Goal: Information Seeking & Learning: Learn about a topic

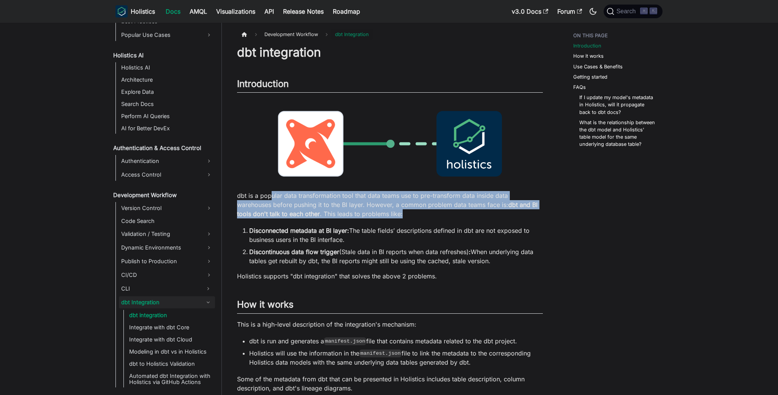
drag, startPoint x: 300, startPoint y: 203, endPoint x: 406, endPoint y: 217, distance: 107.7
click at [406, 217] on p "dbt is a popular data transformation tool that data teams use to pre-transform …" at bounding box center [390, 204] width 306 height 27
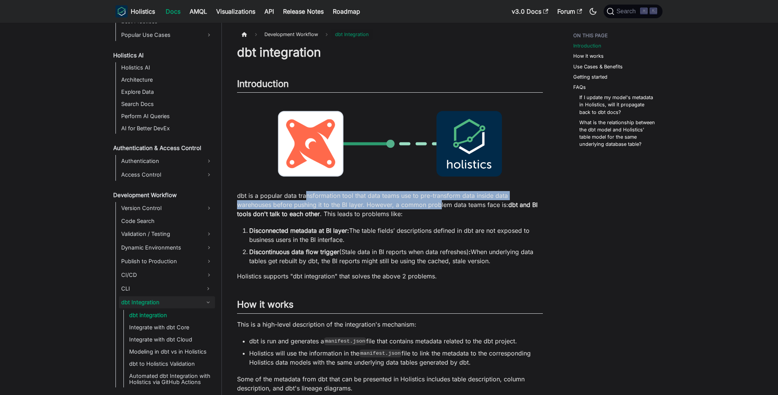
drag, startPoint x: 311, startPoint y: 196, endPoint x: 441, endPoint y: 204, distance: 129.7
click at [441, 204] on p "dbt is a popular data transformation tool that data teams use to pre-transform …" at bounding box center [390, 204] width 306 height 27
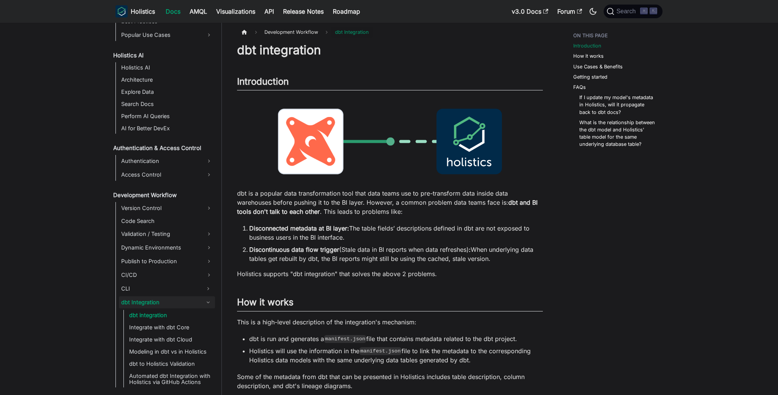
scroll to position [6, 0]
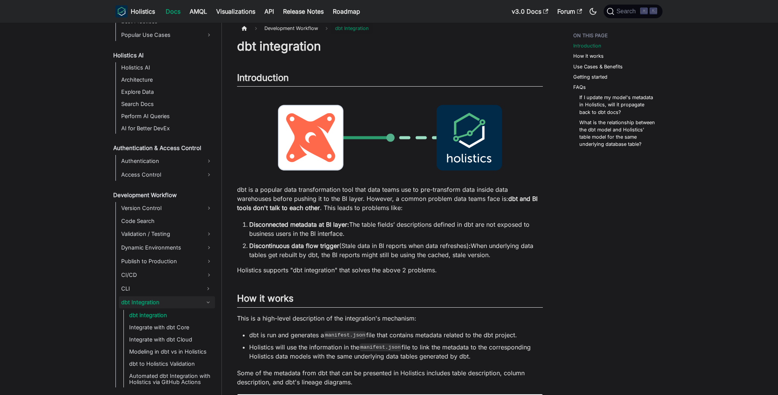
drag, startPoint x: 287, startPoint y: 230, endPoint x: 457, endPoint y: 236, distance: 169.4
click at [457, 236] on li "Disconnected metadata at BI layer: The table fields’ descriptions defined in db…" at bounding box center [395, 229] width 293 height 18
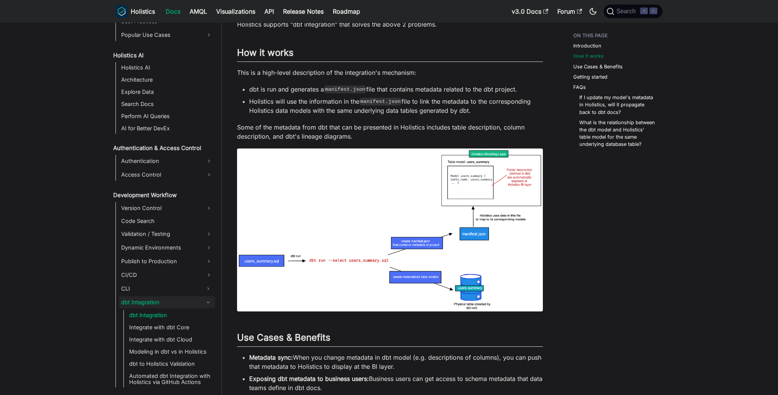
scroll to position [282, 0]
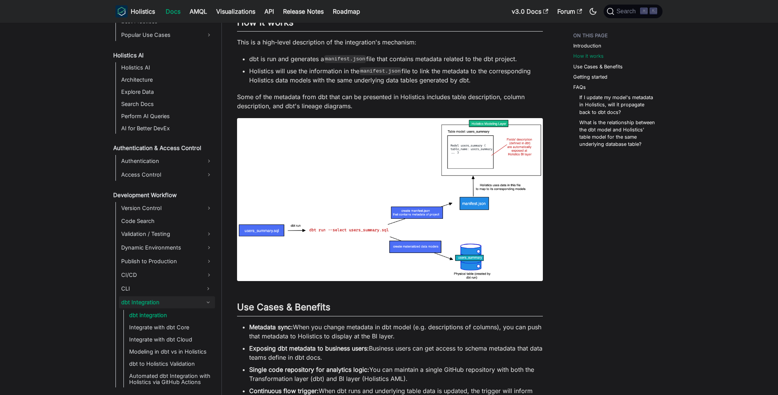
click at [445, 197] on img at bounding box center [390, 199] width 306 height 163
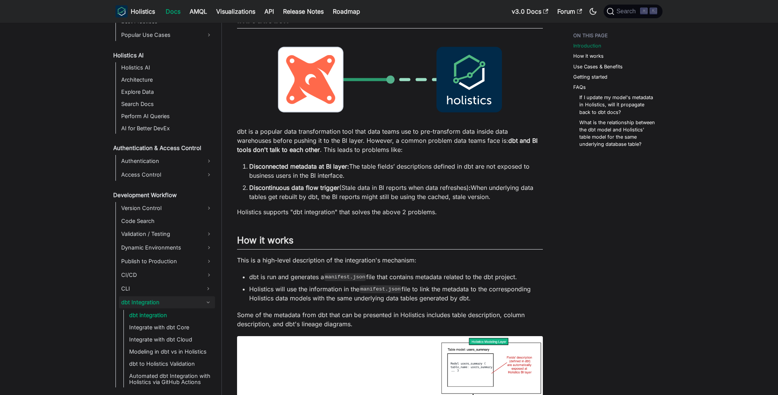
scroll to position [0, 0]
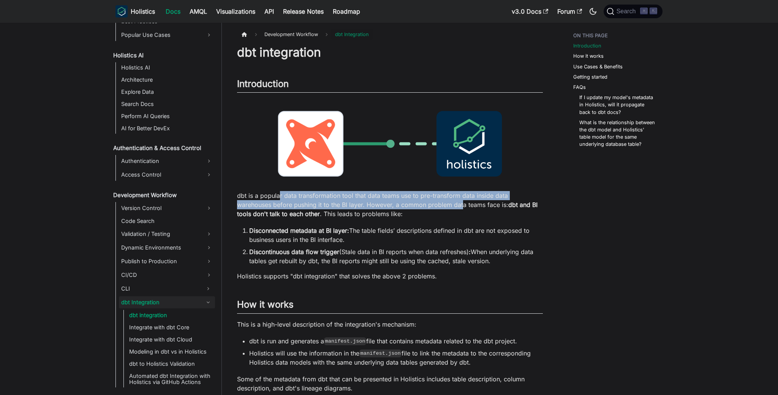
drag, startPoint x: 351, startPoint y: 199, endPoint x: 461, endPoint y: 205, distance: 110.6
click at [461, 205] on p "dbt is a popular data transformation tool that data teams use to pre-transform …" at bounding box center [390, 204] width 306 height 27
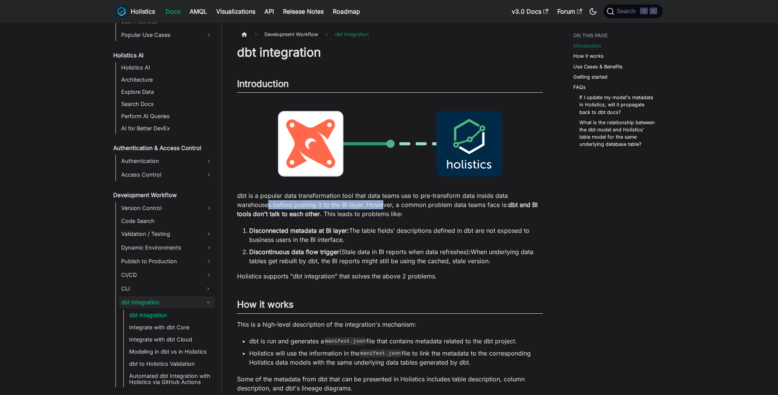
drag, startPoint x: 287, startPoint y: 206, endPoint x: 383, endPoint y: 205, distance: 95.3
click at [383, 205] on p "dbt is a popular data transformation tool that data teams use to pre-transform …" at bounding box center [390, 204] width 306 height 27
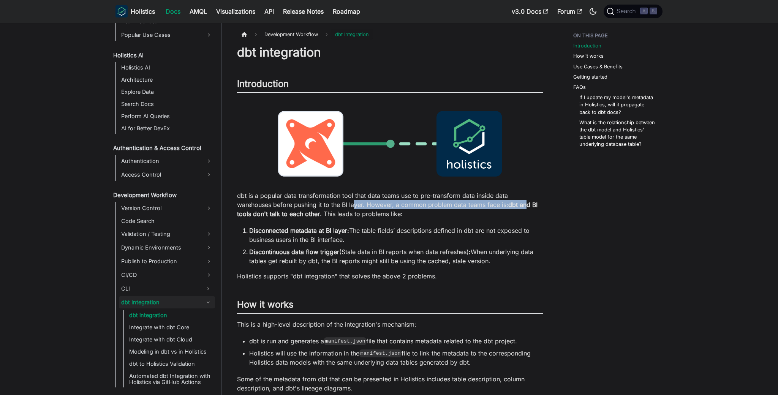
drag, startPoint x: 355, startPoint y: 207, endPoint x: 527, endPoint y: 207, distance: 172.0
click at [527, 207] on p "dbt is a popular data transformation tool that data teams use to pre-transform …" at bounding box center [390, 204] width 306 height 27
click at [527, 207] on strong "dbt and BI tools don't talk to each other" at bounding box center [387, 209] width 300 height 17
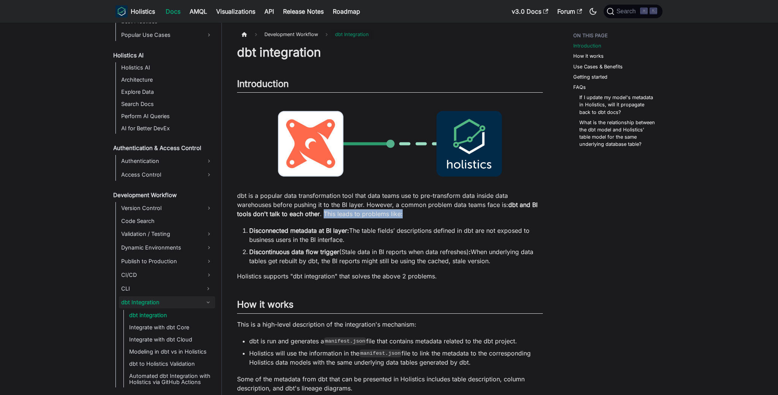
drag, startPoint x: 341, startPoint y: 215, endPoint x: 435, endPoint y: 214, distance: 94.2
click at [435, 214] on p "dbt is a popular data transformation tool that data teams use to pre-transform …" at bounding box center [390, 204] width 306 height 27
drag, startPoint x: 431, startPoint y: 253, endPoint x: 525, endPoint y: 262, distance: 95.4
click at [525, 262] on li "Discontinuous data flow trigger (Stale data in BI reports when data refreshes) …" at bounding box center [395, 256] width 293 height 18
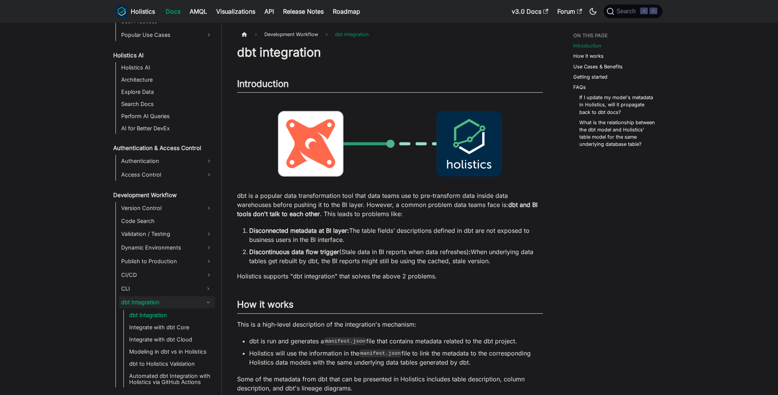
click at [525, 262] on li "Discontinuous data flow trigger (Stale data in BI reports when data refreshes) …" at bounding box center [395, 256] width 293 height 18
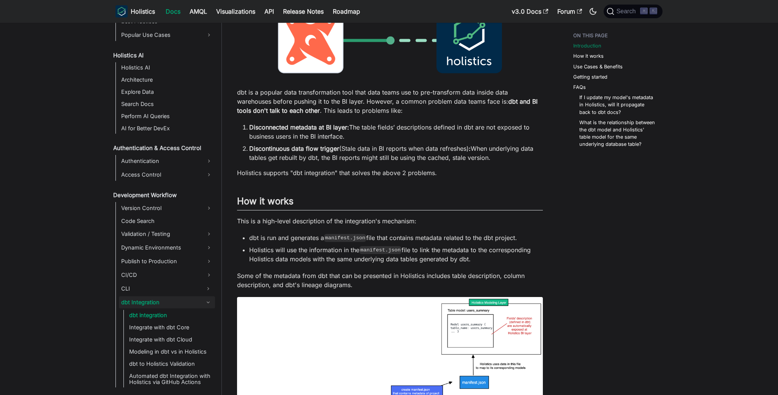
scroll to position [113, 0]
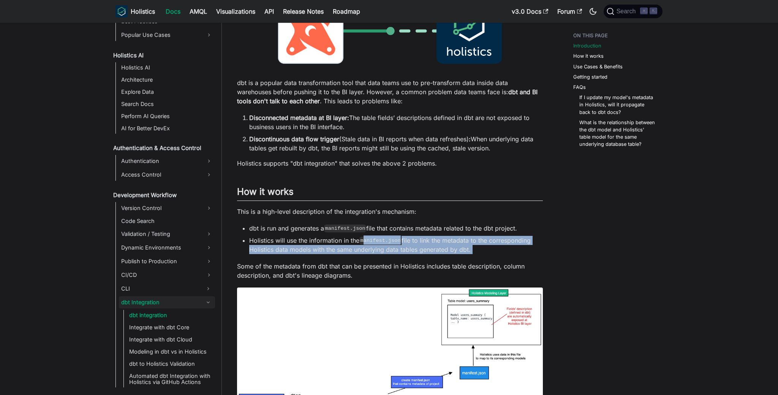
drag, startPoint x: 365, startPoint y: 243, endPoint x: 459, endPoint y: 254, distance: 94.9
click at [459, 254] on div "dbt integration Introduction ​ dbt is a popular data transformation tool that d…" at bounding box center [390, 394] width 306 height 925
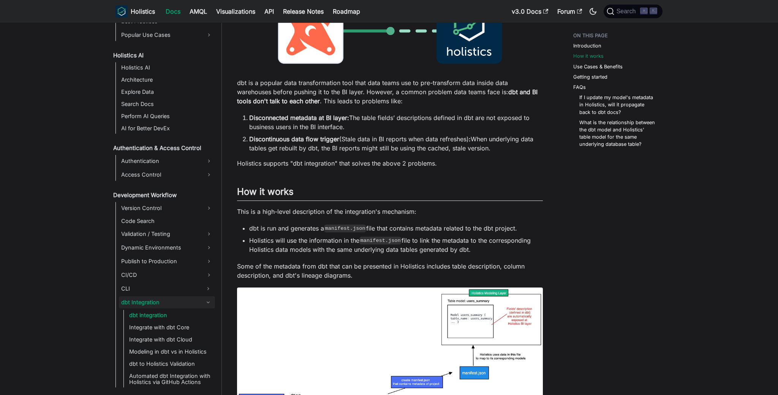
scroll to position [134, 0]
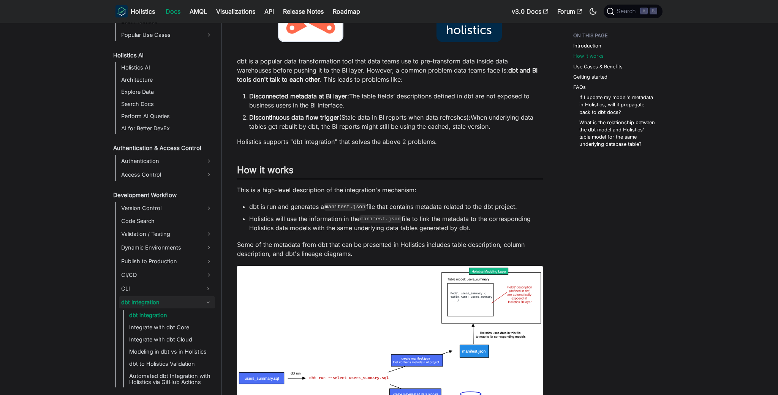
click at [391, 248] on p "Some of the metadata from dbt that can be presented in Holistics includes table…" at bounding box center [390, 249] width 306 height 18
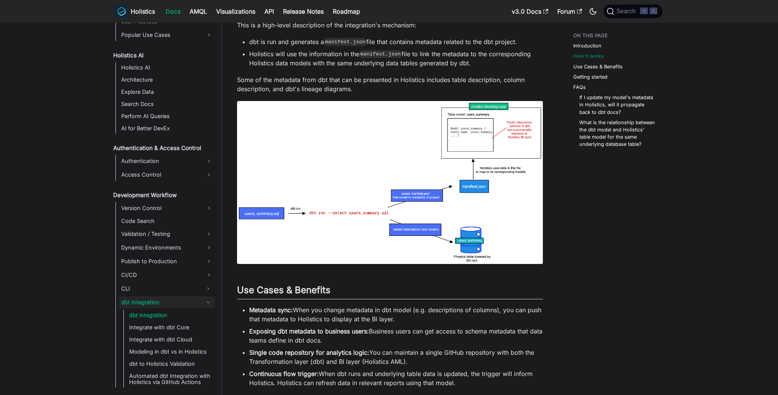
scroll to position [366, 0]
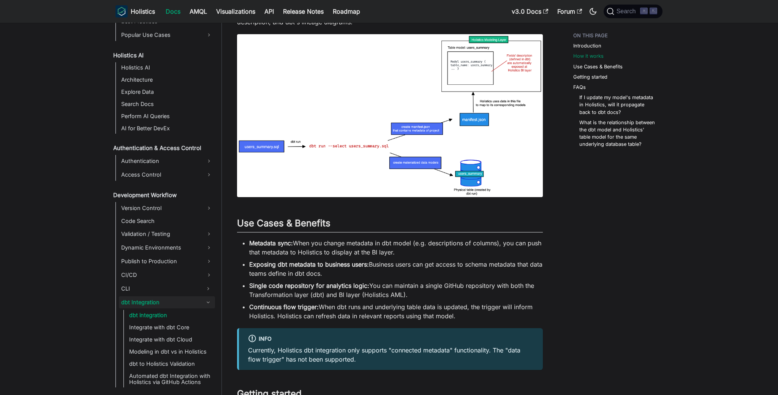
drag, startPoint x: 347, startPoint y: 246, endPoint x: 431, endPoint y: 257, distance: 84.6
click at [429, 257] on ul "Metadata sync: When you change metadata in dbt model (e.g. descriptions of colu…" at bounding box center [390, 279] width 306 height 82
click at [431, 257] on ul "Metadata sync: When you change metadata in dbt model (e.g. descriptions of colu…" at bounding box center [390, 279] width 306 height 82
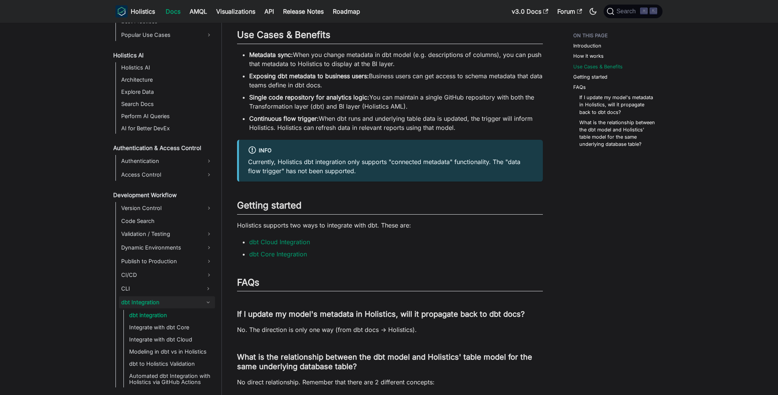
scroll to position [666, 0]
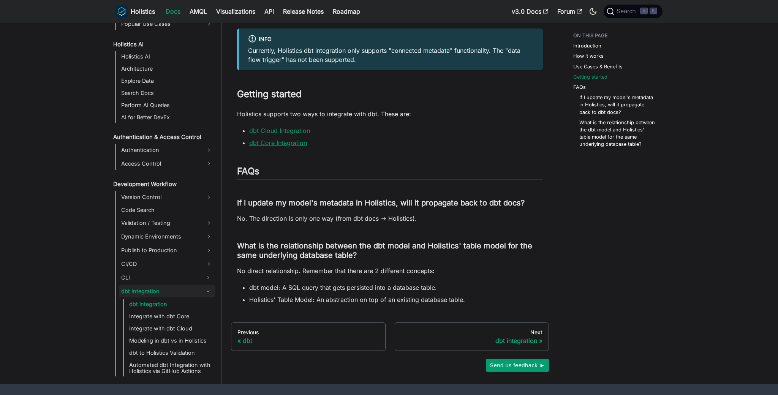
click at [284, 142] on link "dbt Core Integration" at bounding box center [278, 143] width 58 height 8
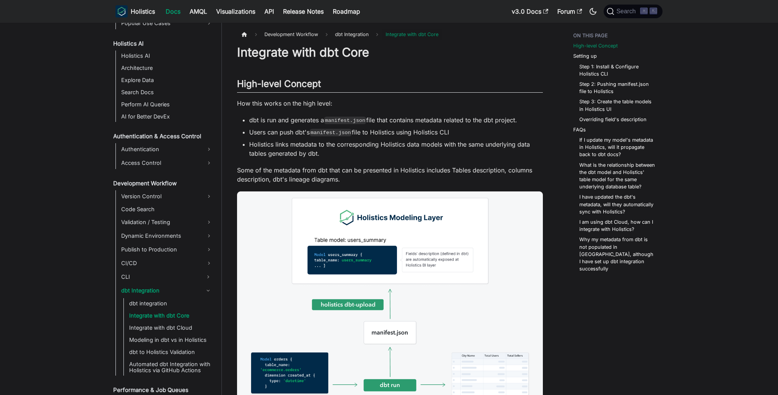
scroll to position [377, 0]
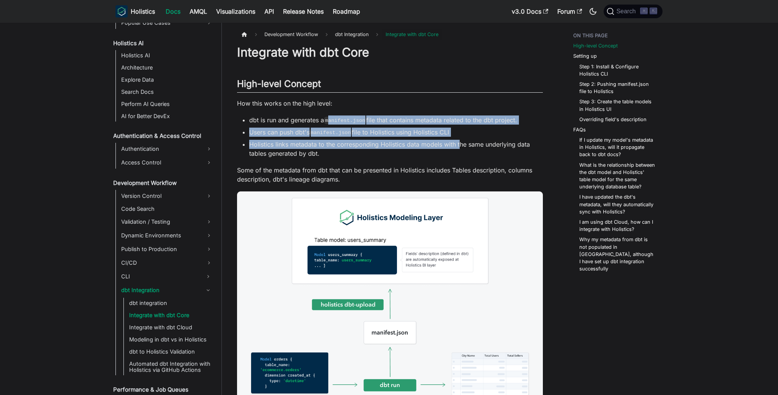
drag, startPoint x: 352, startPoint y: 125, endPoint x: 460, endPoint y: 142, distance: 109.6
click at [460, 142] on ul "dbt is run and generates a manifest.json file that contains metadata related to…" at bounding box center [390, 136] width 306 height 43
click at [460, 142] on li "Holistics links metadata to the corresponding Holistics data models with the sa…" at bounding box center [395, 149] width 293 height 18
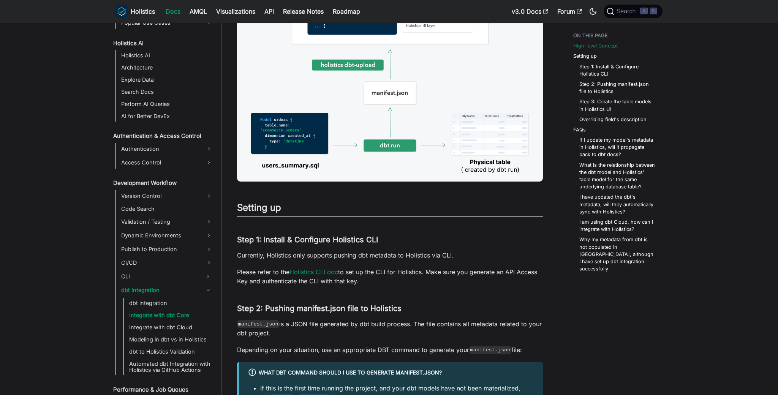
scroll to position [282, 0]
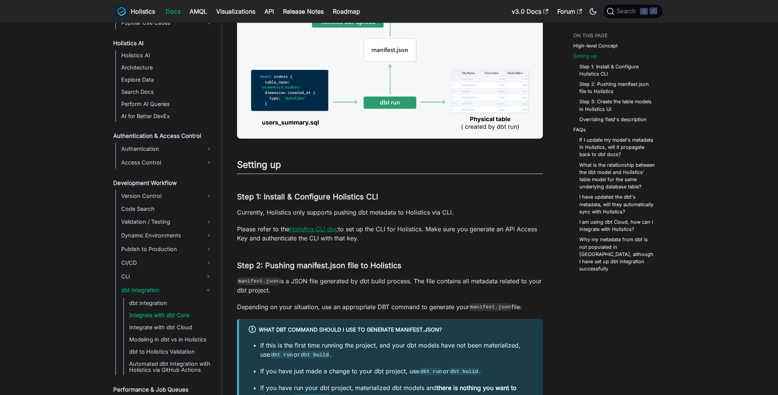
click at [320, 231] on link "Holistics CLI doc" at bounding box center [313, 229] width 49 height 8
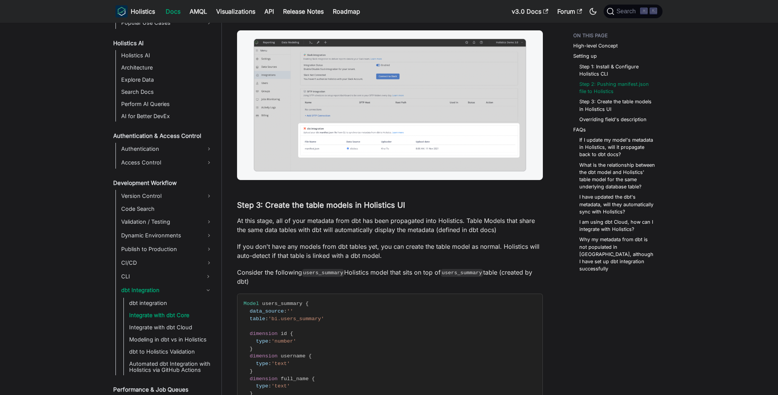
scroll to position [921, 0]
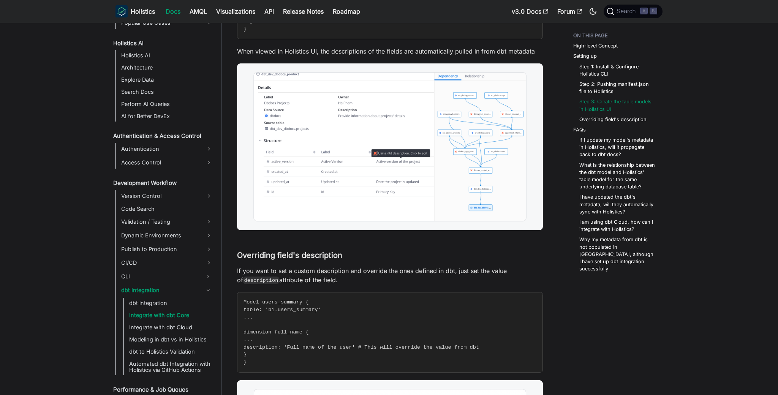
scroll to position [1203, 0]
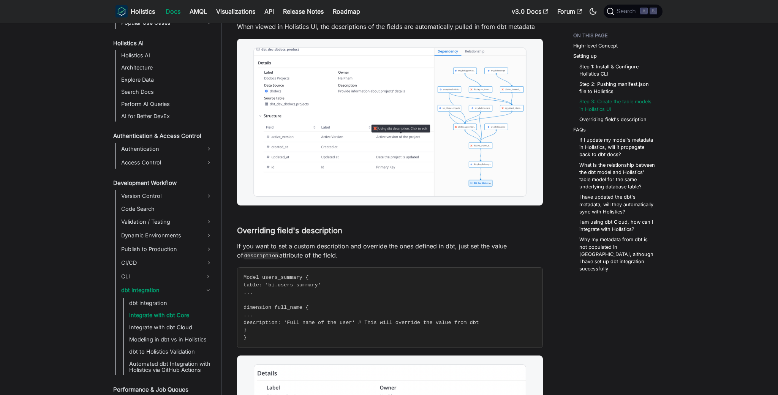
drag, startPoint x: 332, startPoint y: 251, endPoint x: 415, endPoint y: 259, distance: 83.2
click at [415, 259] on p "If you want to set a custom description and override the ones defined in dbt, j…" at bounding box center [390, 250] width 306 height 18
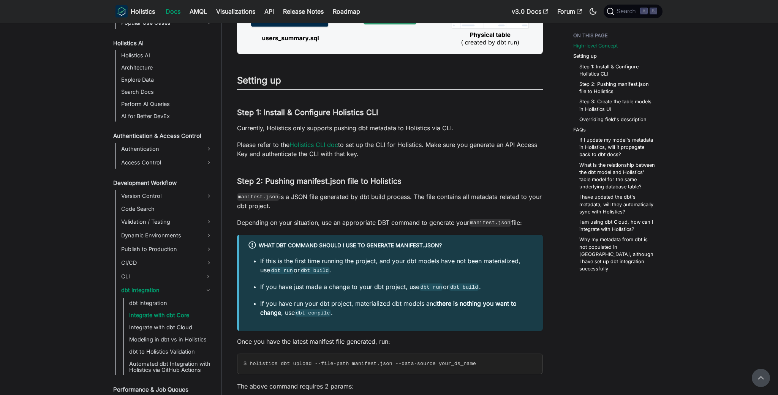
scroll to position [416, 0]
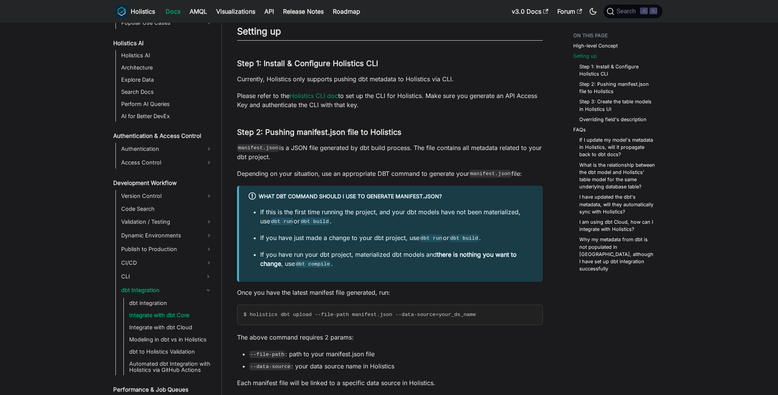
drag, startPoint x: 319, startPoint y: 151, endPoint x: 403, endPoint y: 159, distance: 83.9
click at [403, 159] on p "manifest.json is a JSON file generated by dbt build process. The file contains …" at bounding box center [390, 152] width 306 height 18
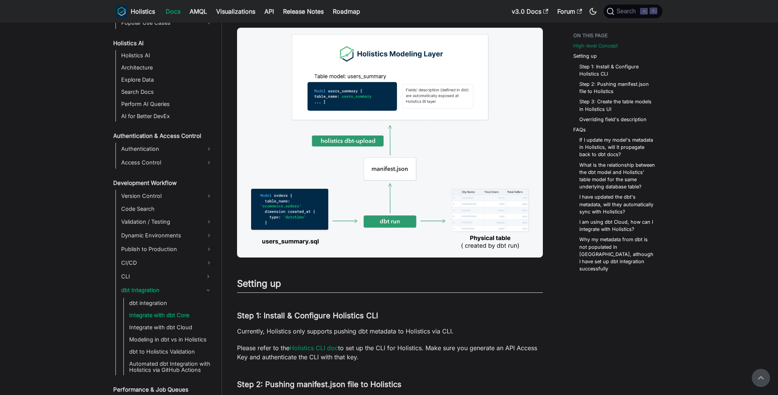
scroll to position [163, 0]
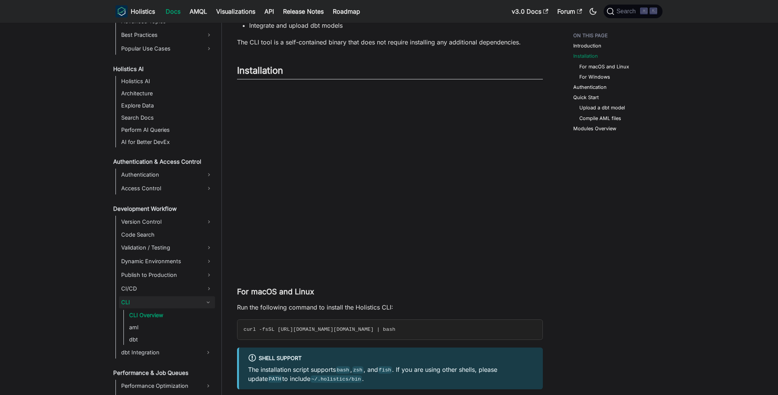
scroll to position [310, 0]
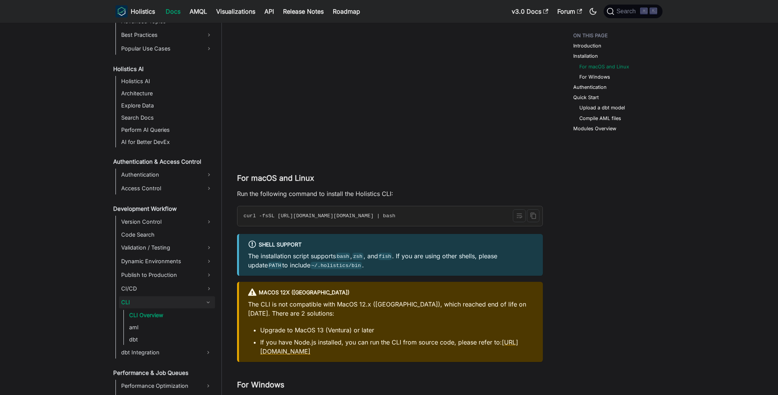
click at [389, 216] on span "curl -fsSL [URL][DOMAIN_NAME][DOMAIN_NAME] | bash" at bounding box center [319, 216] width 152 height 6
click at [389, 216] on span "curl -fsSL https://raw.githubusercontent.com/holistics/holistics-cli/refs/heads…" at bounding box center [319, 216] width 152 height 6
copy div "curl -fsSL https://raw.githubusercontent.com/holistics/holistics-cli/refs/heads…"
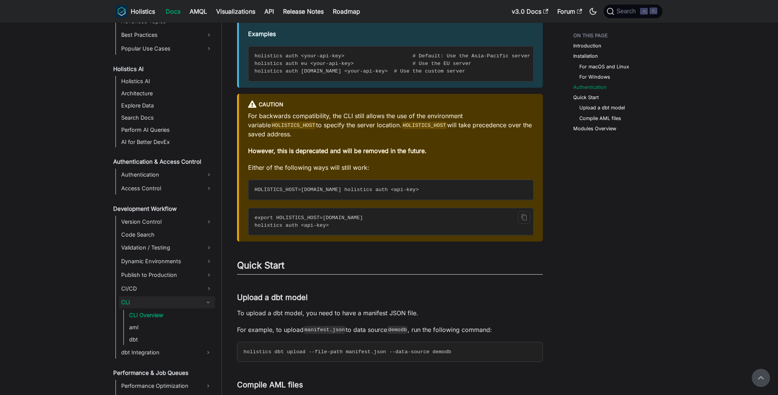
scroll to position [959, 0]
drag, startPoint x: 347, startPoint y: 194, endPoint x: 236, endPoint y: 191, distance: 111.3
copy span "HOLISTICS_HOST=eu.holistics.io"
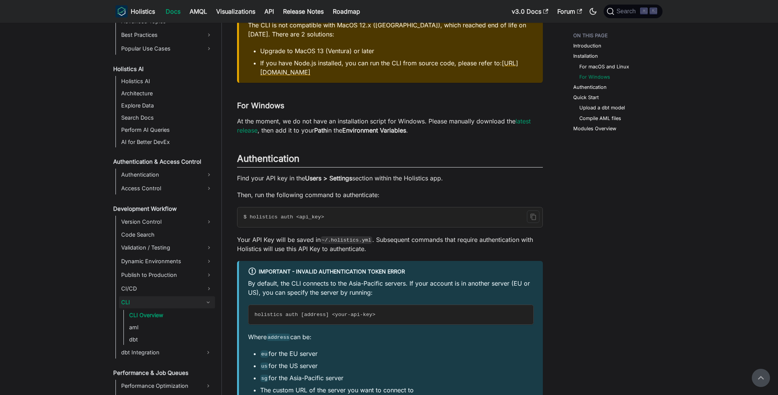
scroll to position [549, 0]
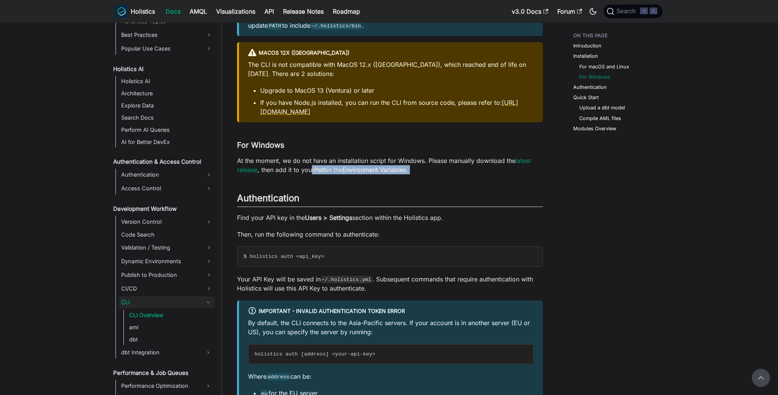
drag, startPoint x: 310, startPoint y: 172, endPoint x: 404, endPoint y: 177, distance: 94.6
click at [404, 177] on div "Holistics CLI Beta The Holistics CLI is currently in beta. Some features may no…" at bounding box center [390, 249] width 306 height 1508
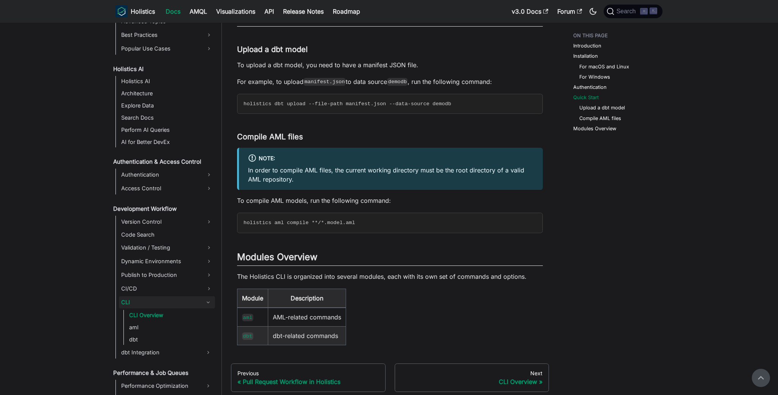
scroll to position [1187, 0]
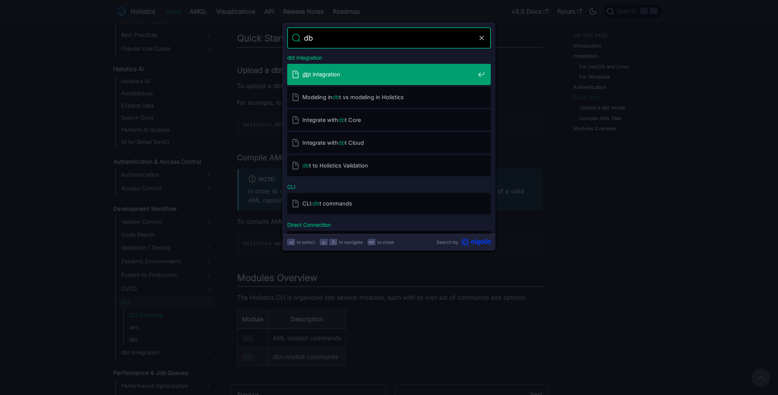
type input "dbt"
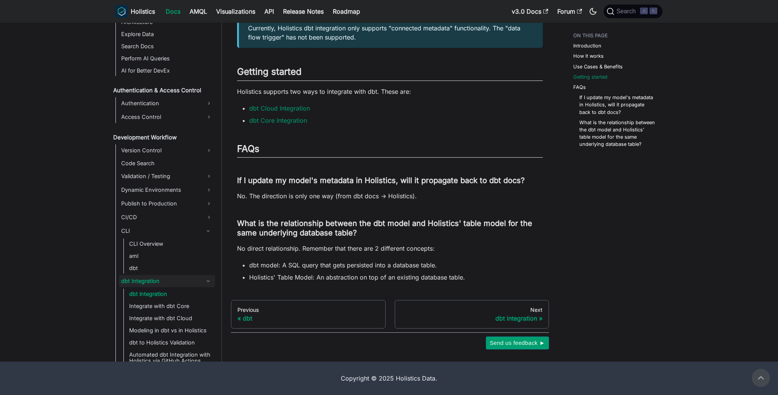
scroll to position [683, 0]
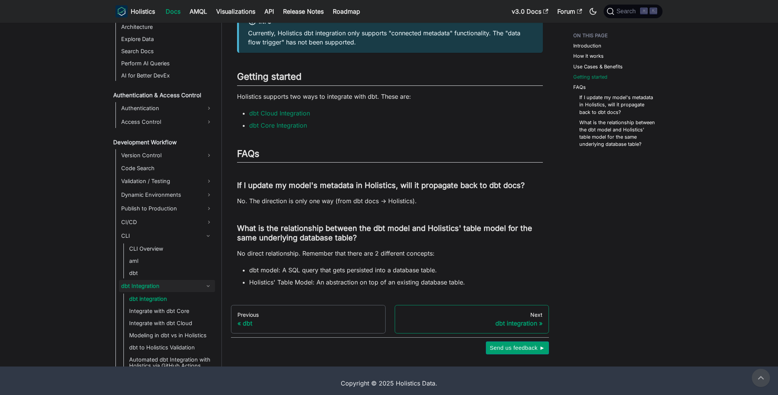
click at [506, 308] on link "Next dbt integration" at bounding box center [471, 319] width 155 height 29
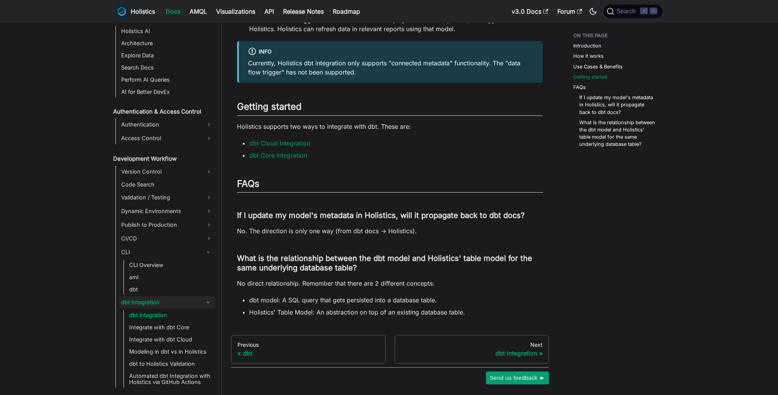
scroll to position [662, 0]
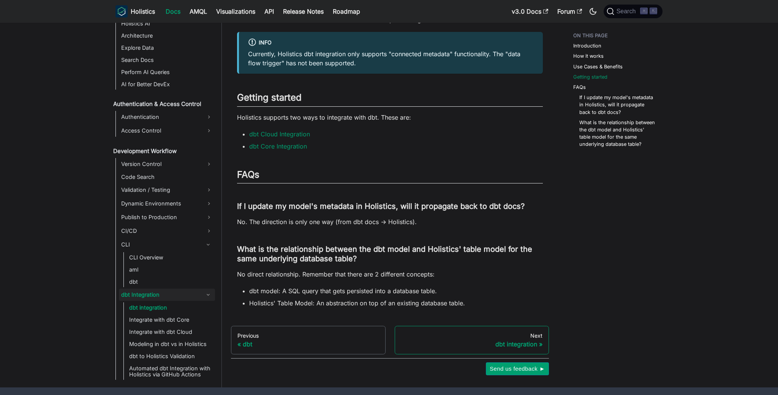
click at [500, 338] on div "Next" at bounding box center [472, 335] width 142 height 7
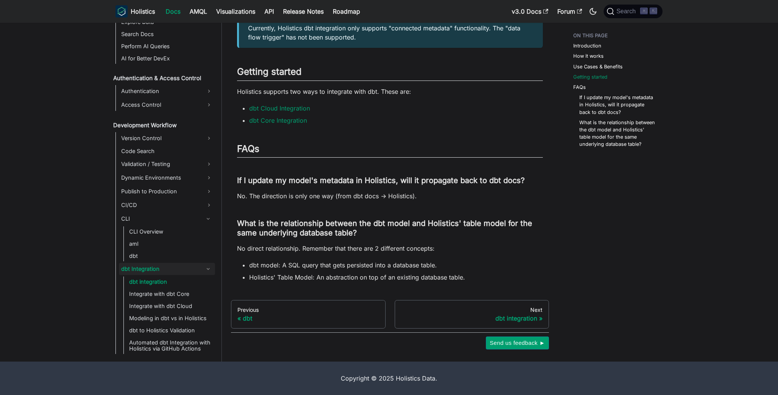
scroll to position [675, 0]
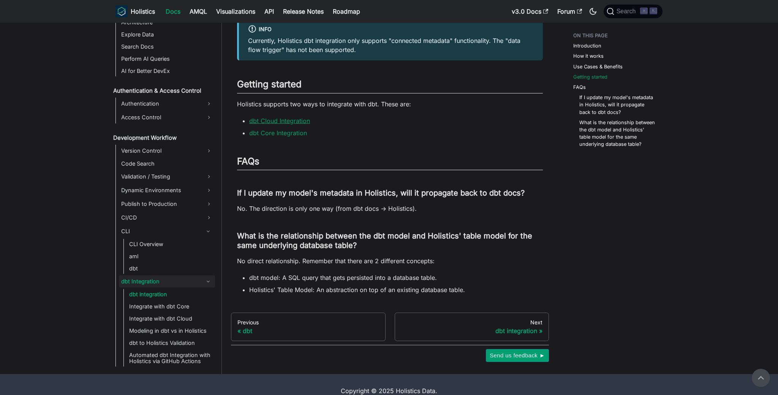
click at [290, 119] on link "dbt Cloud Integration" at bounding box center [279, 121] width 61 height 8
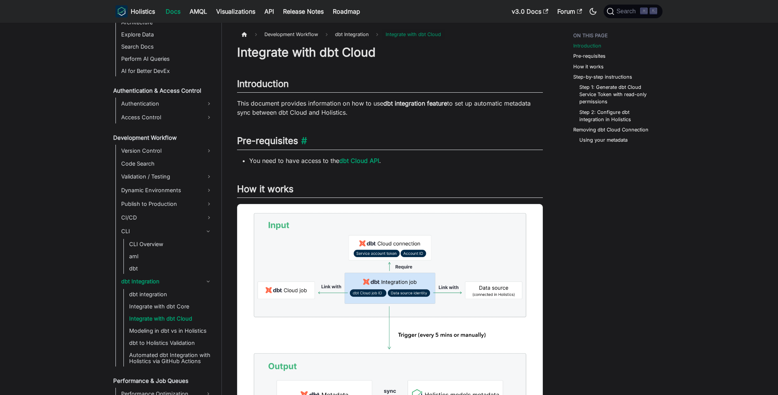
scroll to position [425, 0]
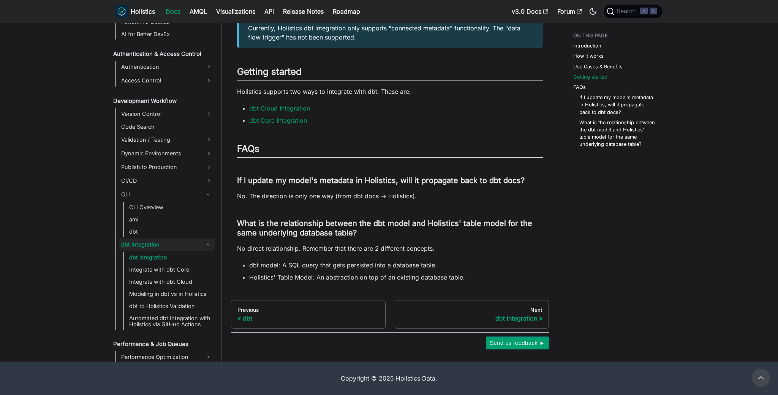
scroll to position [675, 0]
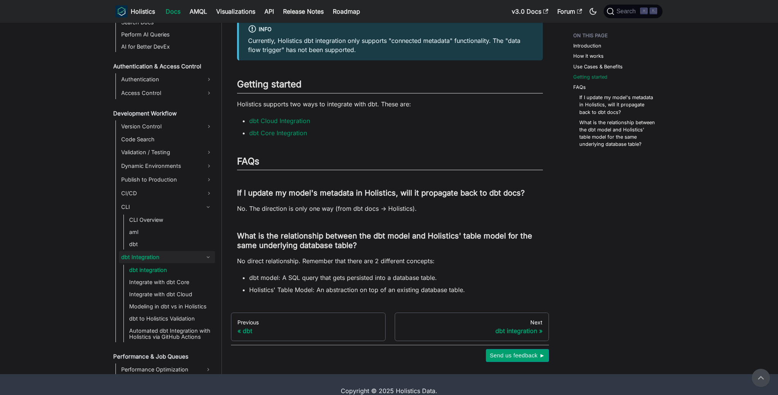
click at [309, 136] on li "dbt Core Integration" at bounding box center [395, 132] width 293 height 9
click at [303, 132] on link "dbt Core Integration" at bounding box center [278, 133] width 58 height 8
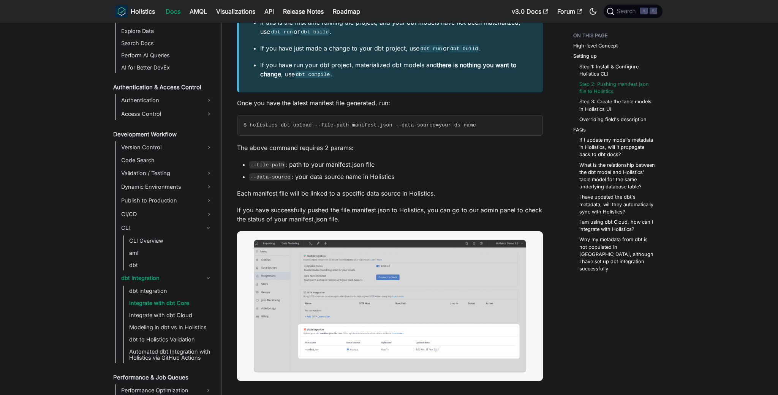
scroll to position [630, 0]
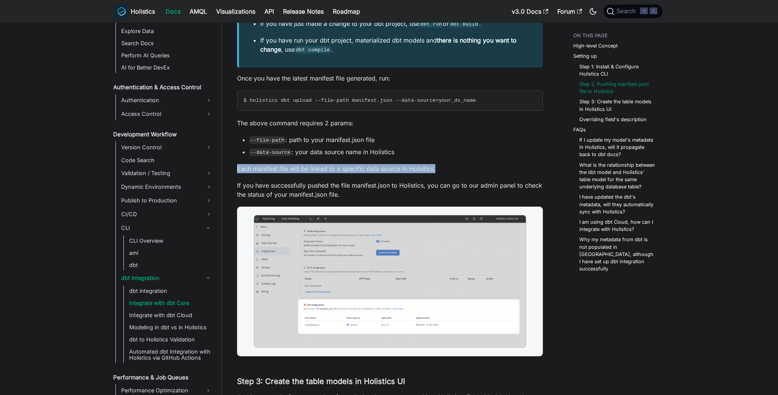
drag, startPoint x: 294, startPoint y: 164, endPoint x: 449, endPoint y: 167, distance: 155.0
click at [449, 167] on p "Each manifest file will be linked to a specific data source in Holistics." at bounding box center [390, 168] width 306 height 9
drag, startPoint x: 339, startPoint y: 171, endPoint x: 470, endPoint y: 170, distance: 131.0
click at [470, 170] on p "Each manifest file will be linked to a specific data source in Holistics." at bounding box center [390, 168] width 306 height 9
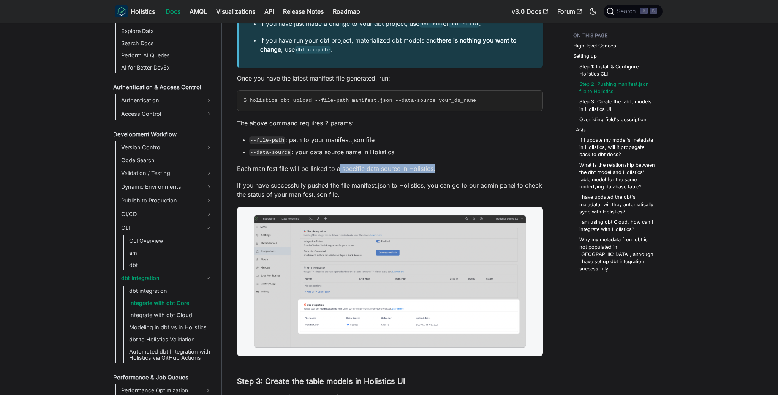
click at [470, 170] on p "Each manifest file will be linked to a specific data source in Holistics." at bounding box center [390, 168] width 306 height 9
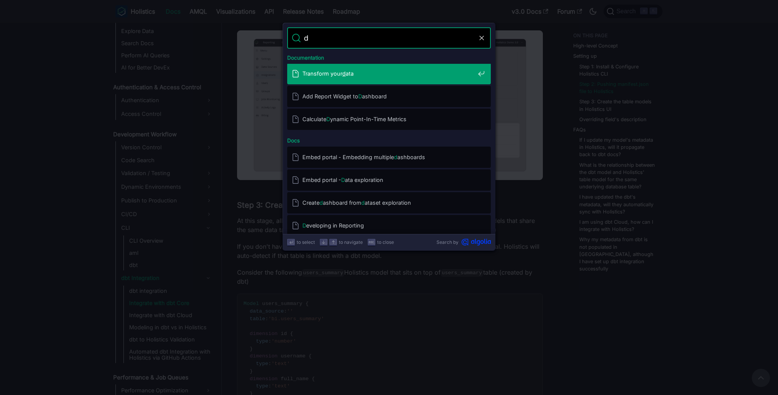
scroll to position [0, 0]
type input "dbt"
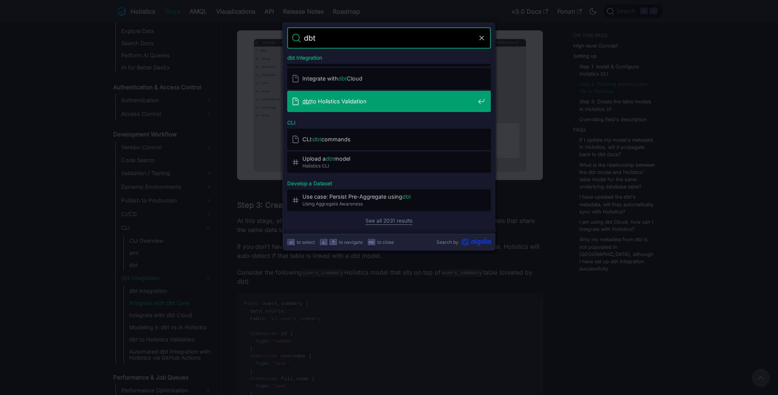
scroll to position [16, 0]
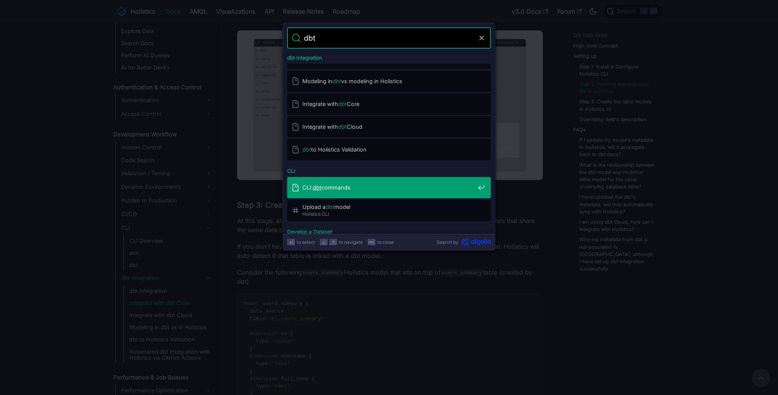
click at [332, 186] on span "CLI: dbt commands" at bounding box center [388, 187] width 172 height 7
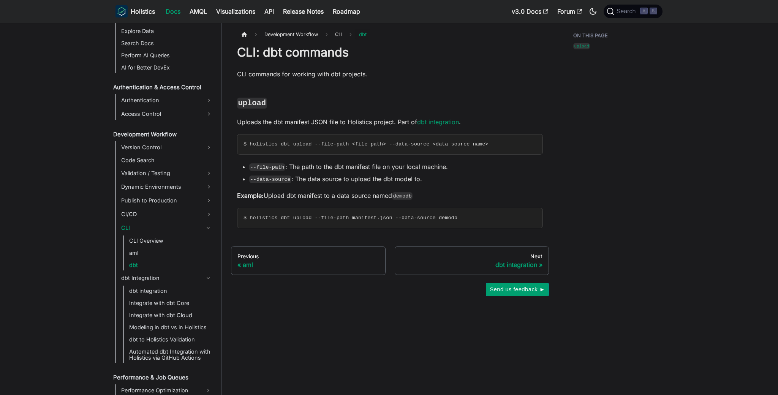
scroll to position [14, 0]
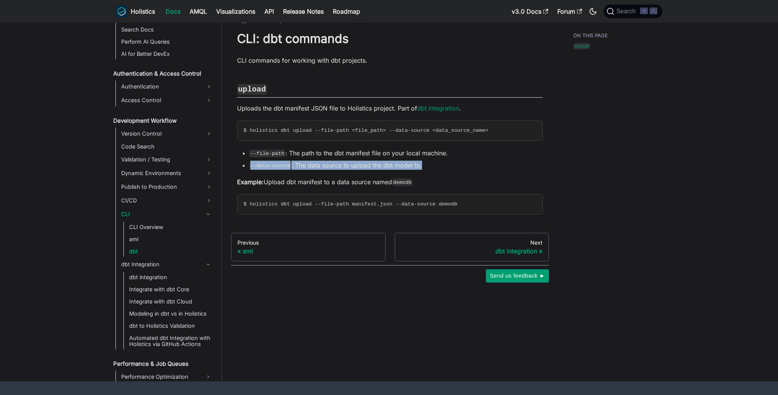
drag, startPoint x: 337, startPoint y: 160, endPoint x: 461, endPoint y: 174, distance: 124.2
click at [461, 174] on div "CLI: dbt commands CLI commands for working with dbt projects. upload ​ Uploads …" at bounding box center [390, 122] width 306 height 183
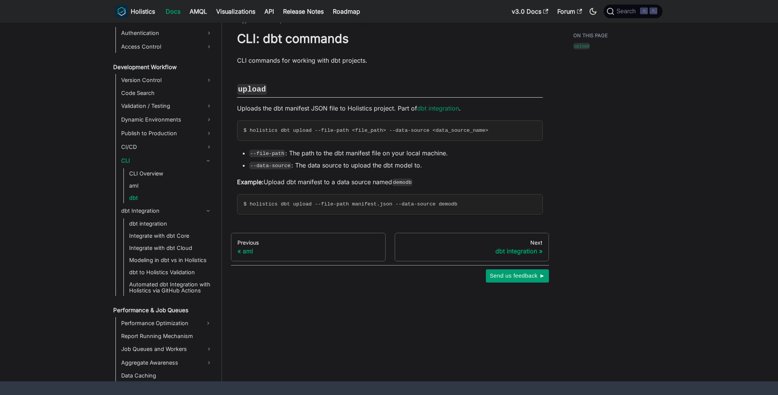
scroll to position [488, 0]
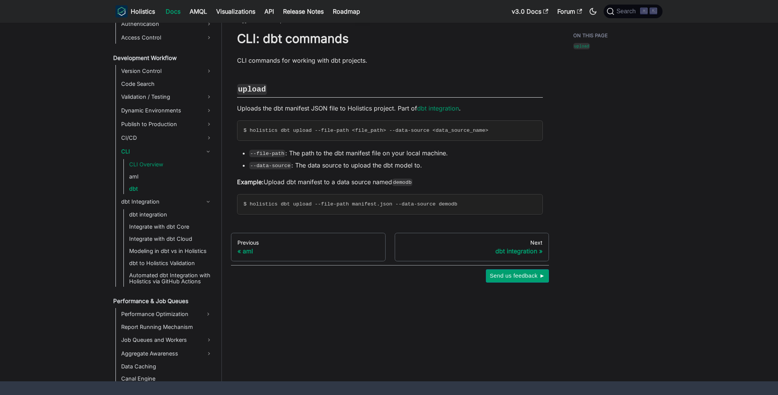
click at [177, 167] on link "CLI Overview" at bounding box center [171, 164] width 88 height 11
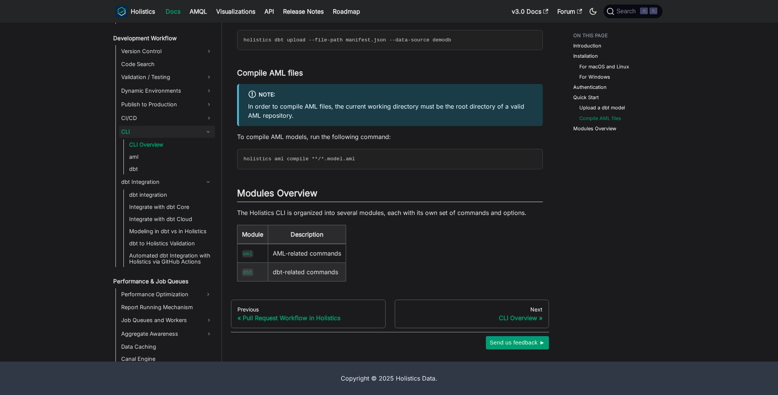
scroll to position [1261, 0]
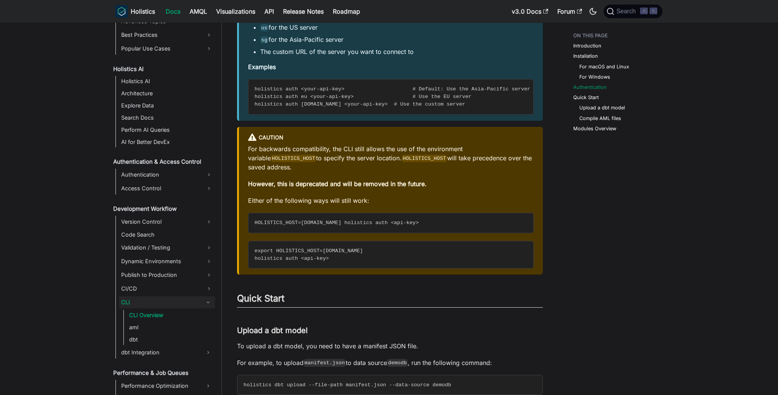
scroll to position [927, 0]
